Goal: Information Seeking & Learning: Learn about a topic

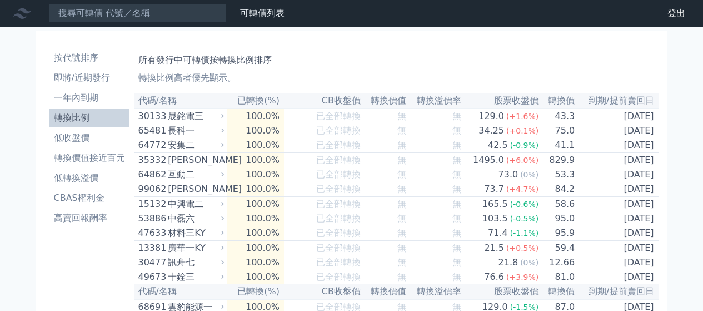
click at [83, 64] on link "按代號排序" at bounding box center [89, 58] width 80 height 18
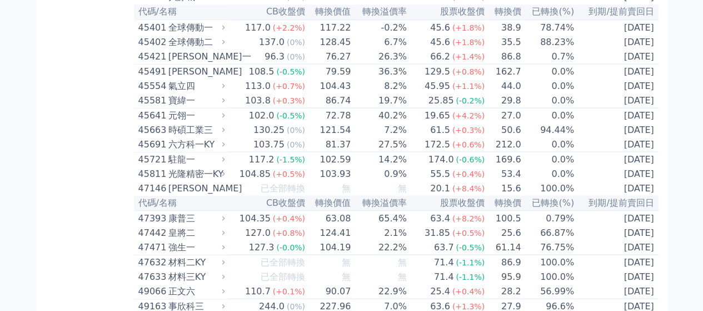
scroll to position [2972, 0]
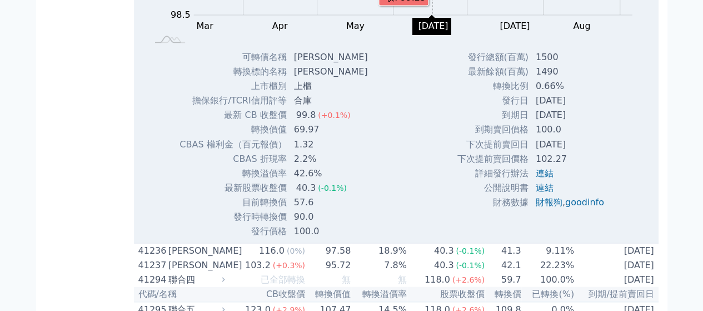
scroll to position [3027, 0]
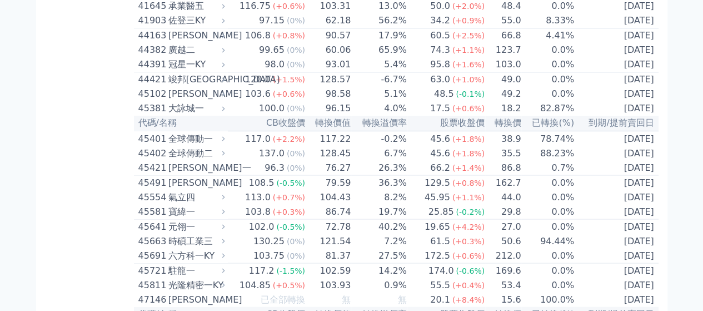
scroll to position [0, 0]
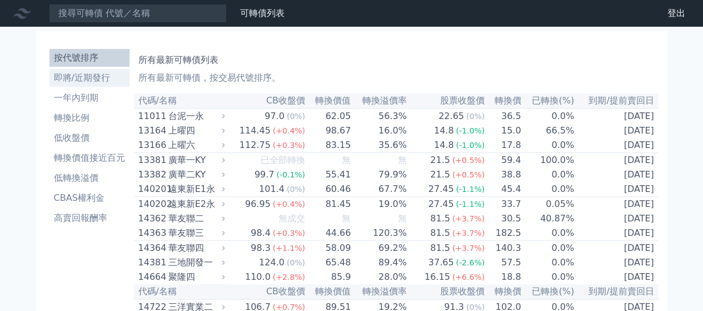
click at [82, 79] on li "即將/近期發行" at bounding box center [89, 77] width 80 height 13
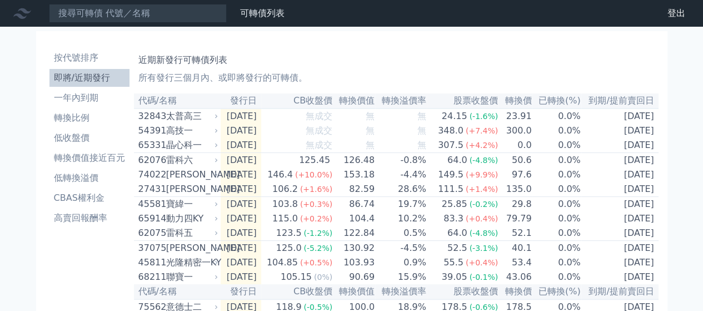
click at [86, 75] on li "即將/近期發行" at bounding box center [89, 77] width 80 height 13
click at [84, 97] on li "一年內到期" at bounding box center [89, 97] width 80 height 13
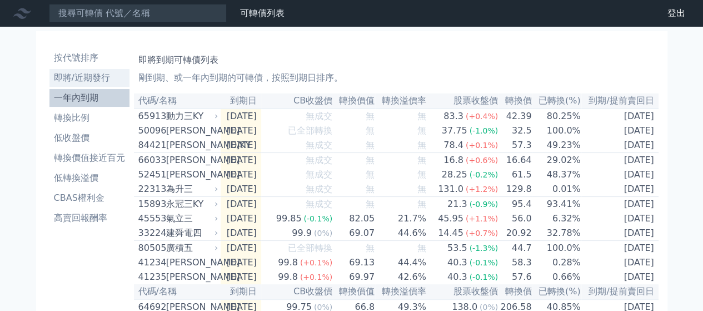
click at [82, 81] on li "即將/近期發行" at bounding box center [89, 77] width 80 height 13
